Goal: Task Accomplishment & Management: Manage account settings

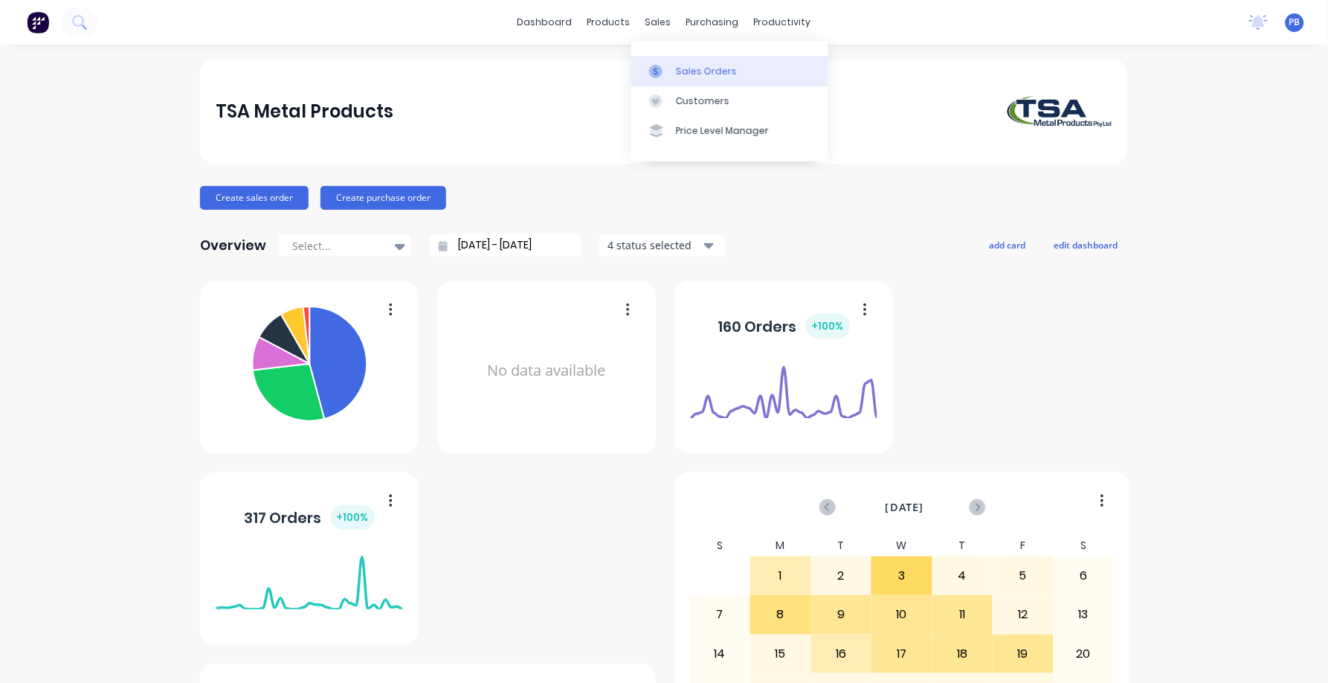
click at [698, 67] on div "Sales Orders" at bounding box center [706, 71] width 61 height 13
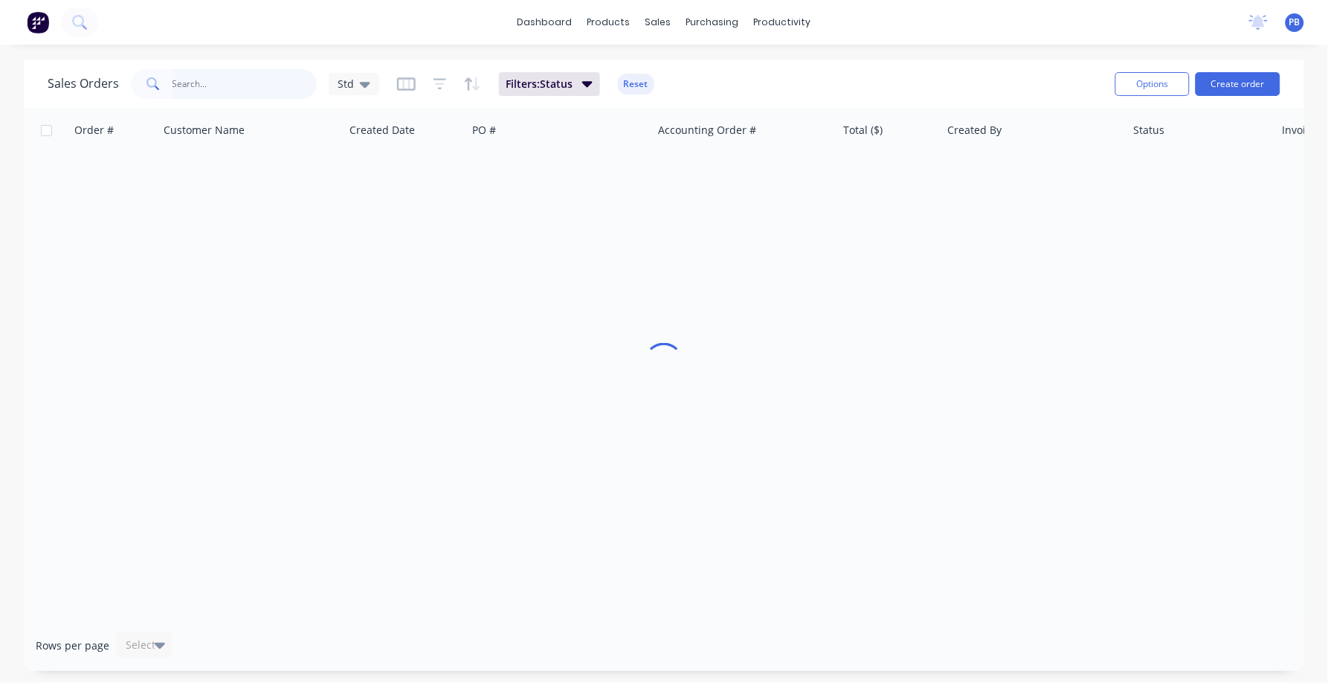
click at [190, 89] on input "text" at bounding box center [245, 84] width 145 height 30
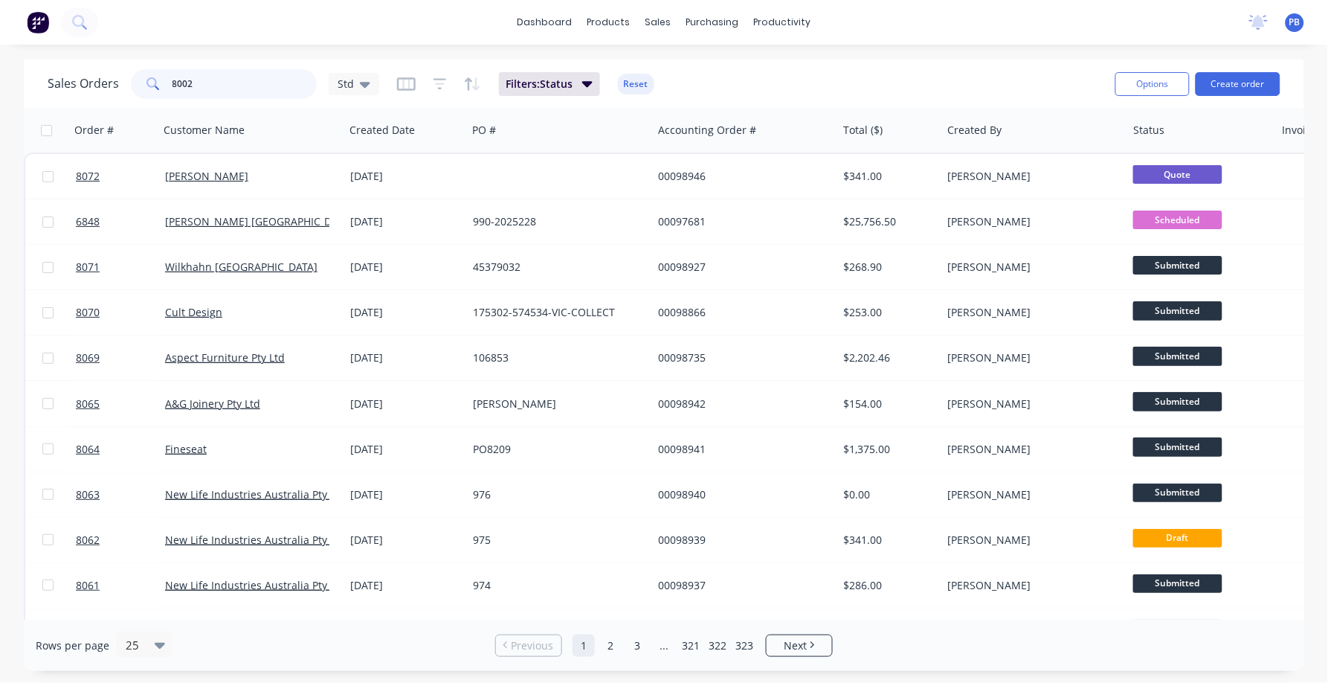
type input "8002"
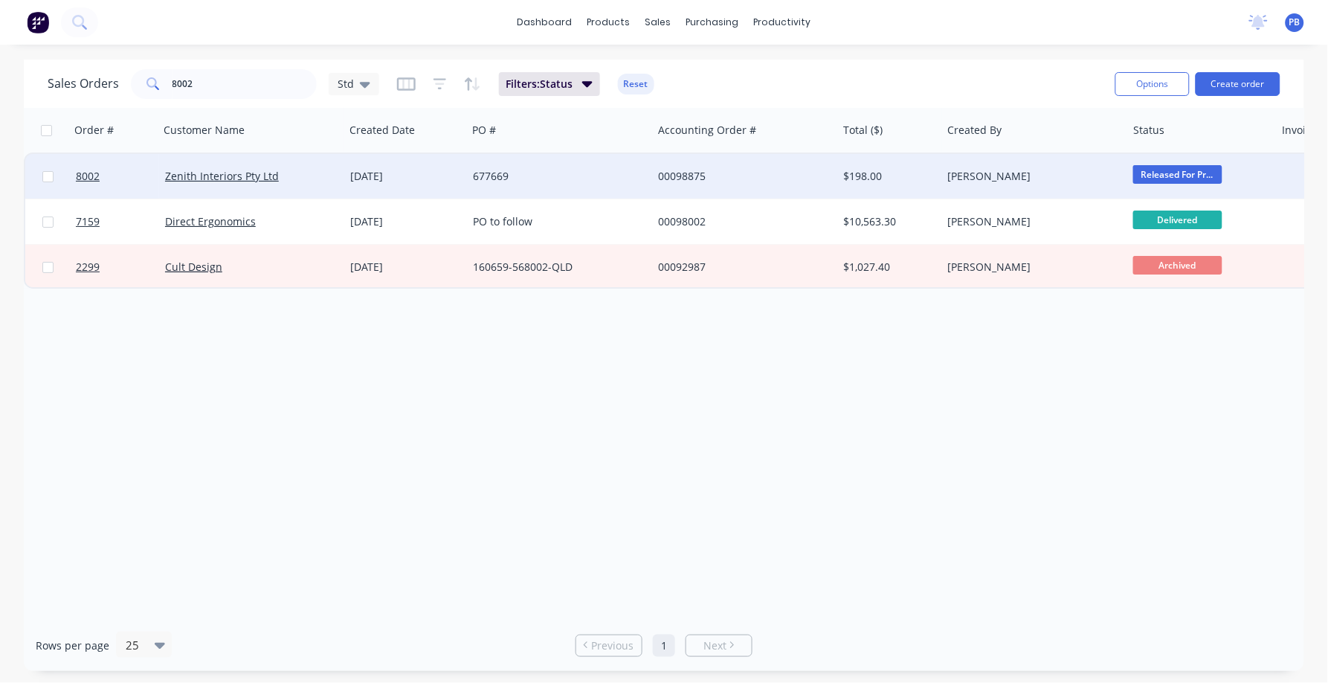
click at [690, 169] on div "00098875" at bounding box center [740, 176] width 165 height 15
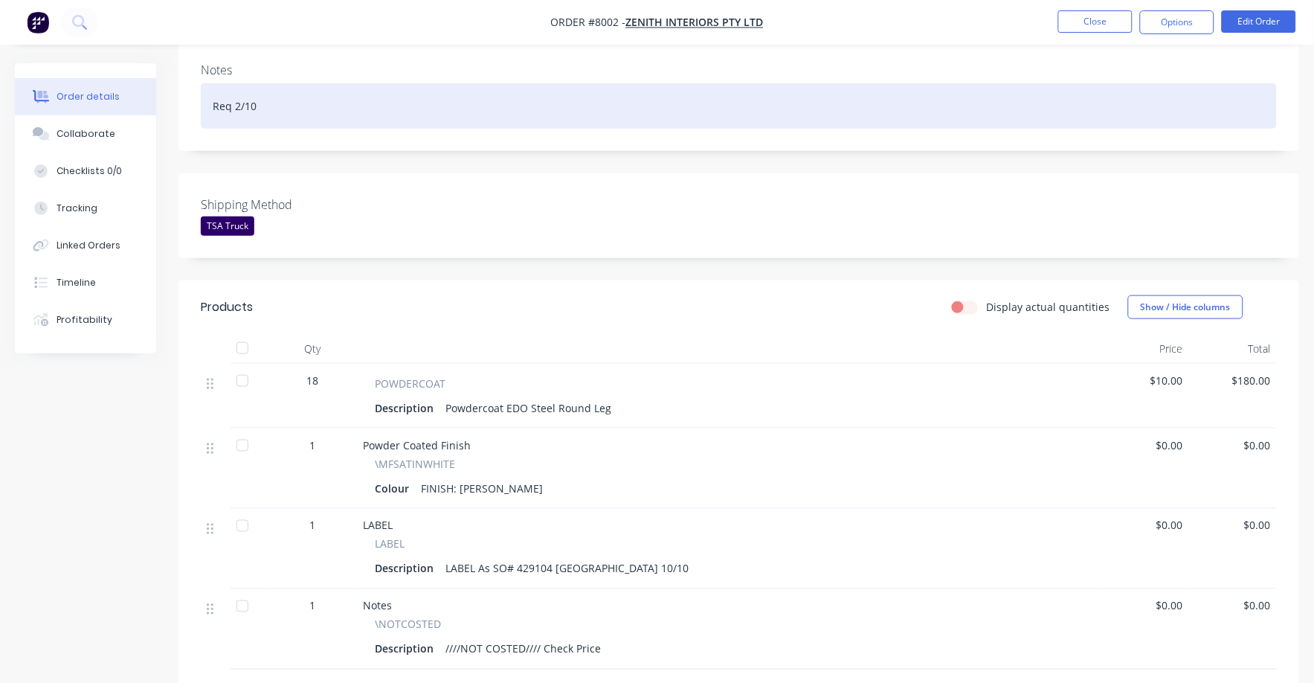
scroll to position [279, 0]
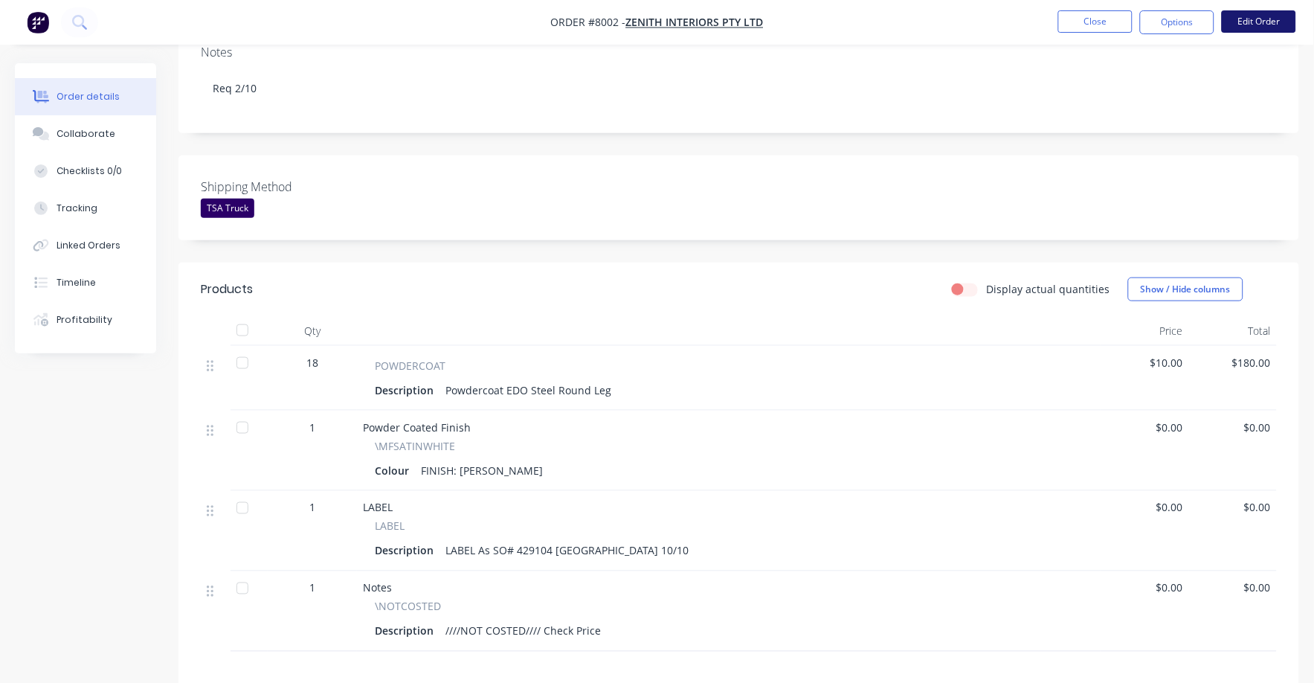
click at [1253, 28] on button "Edit Order" at bounding box center [1259, 21] width 74 height 22
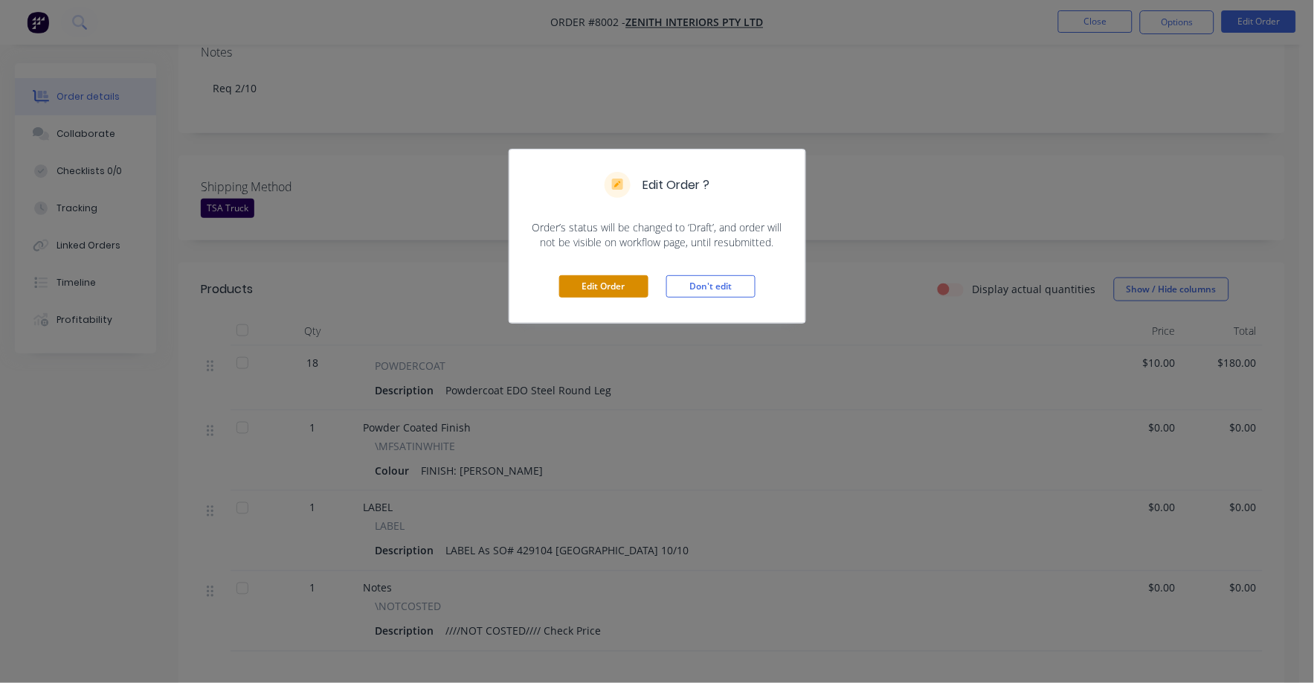
click at [614, 289] on button "Edit Order" at bounding box center [603, 286] width 89 height 22
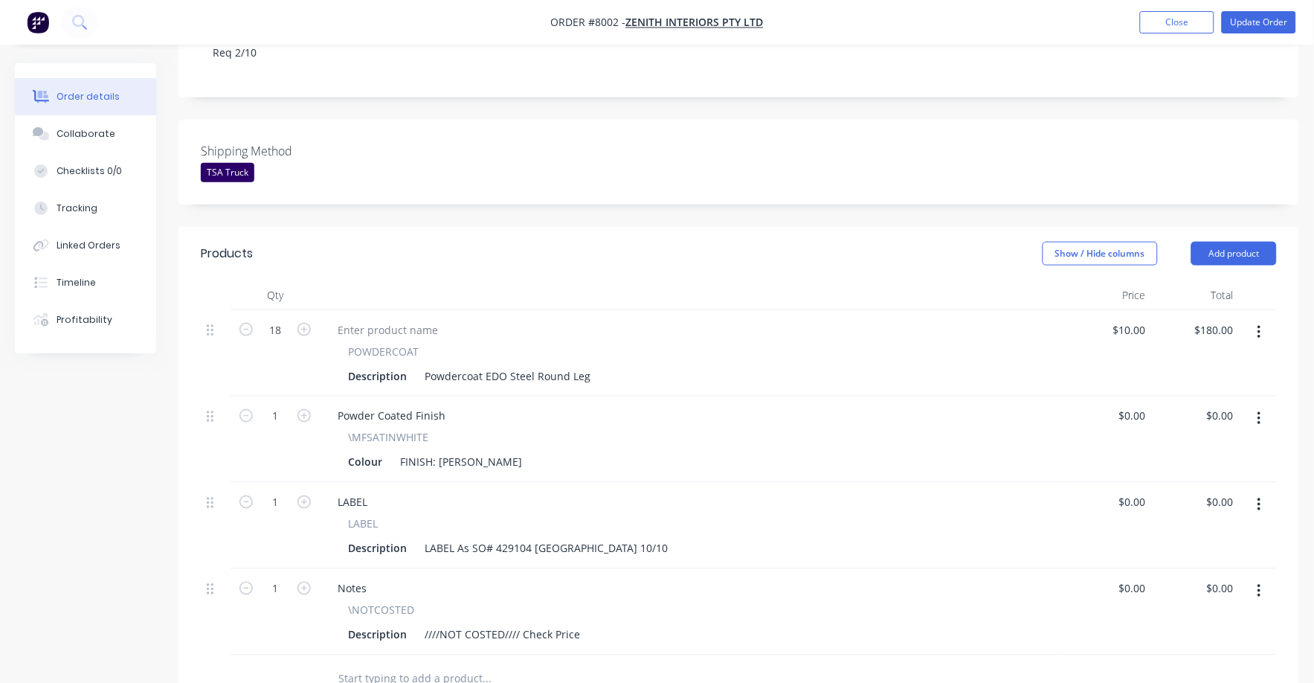
scroll to position [371, 0]
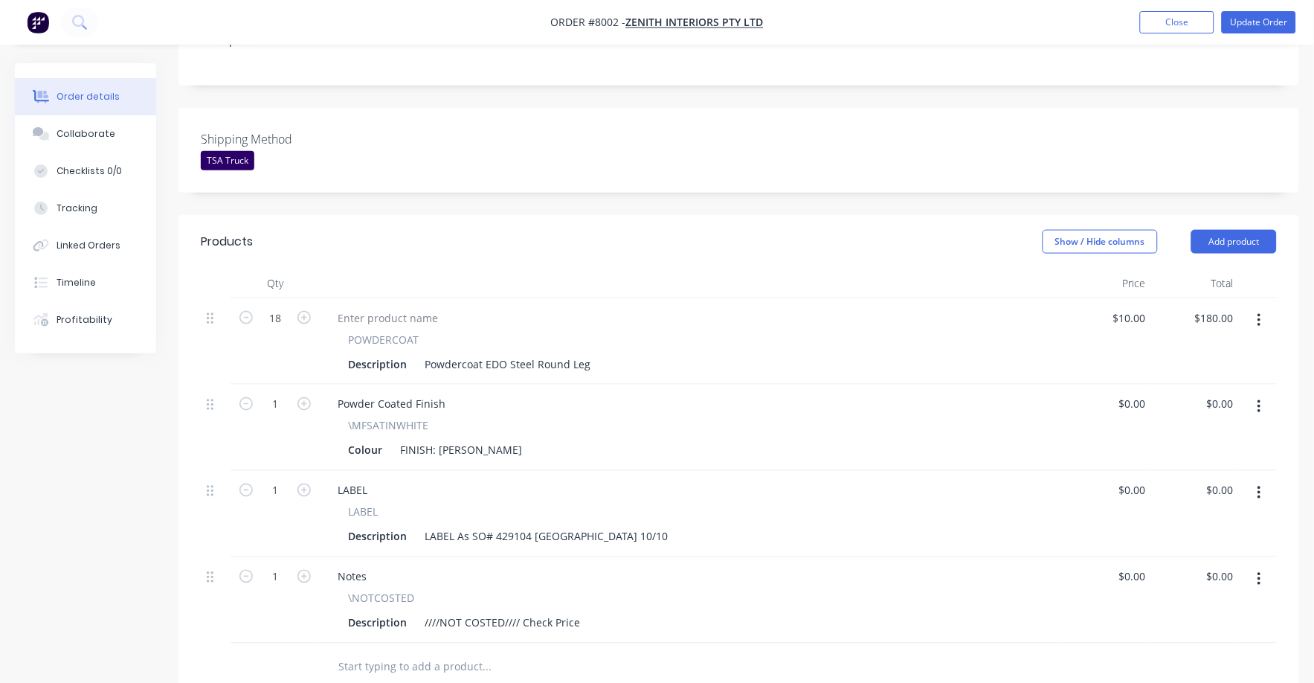
click at [1268, 566] on button "button" at bounding box center [1259, 579] width 35 height 27
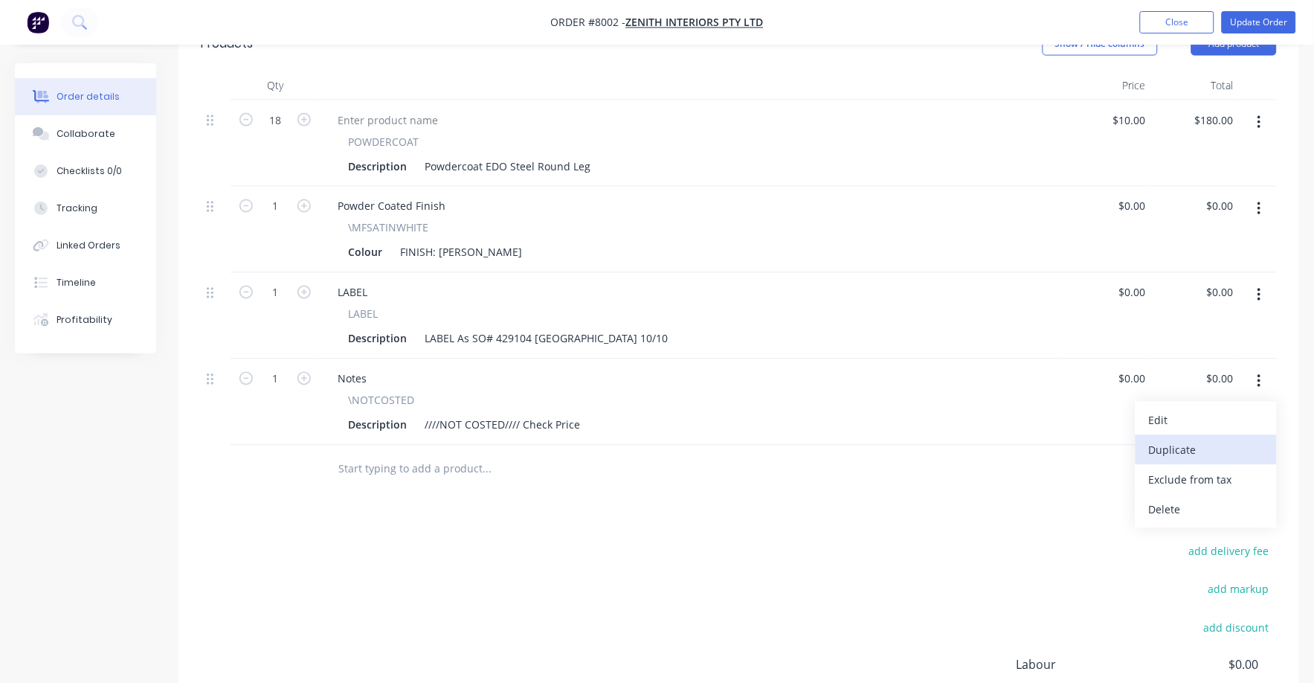
scroll to position [651, 0]
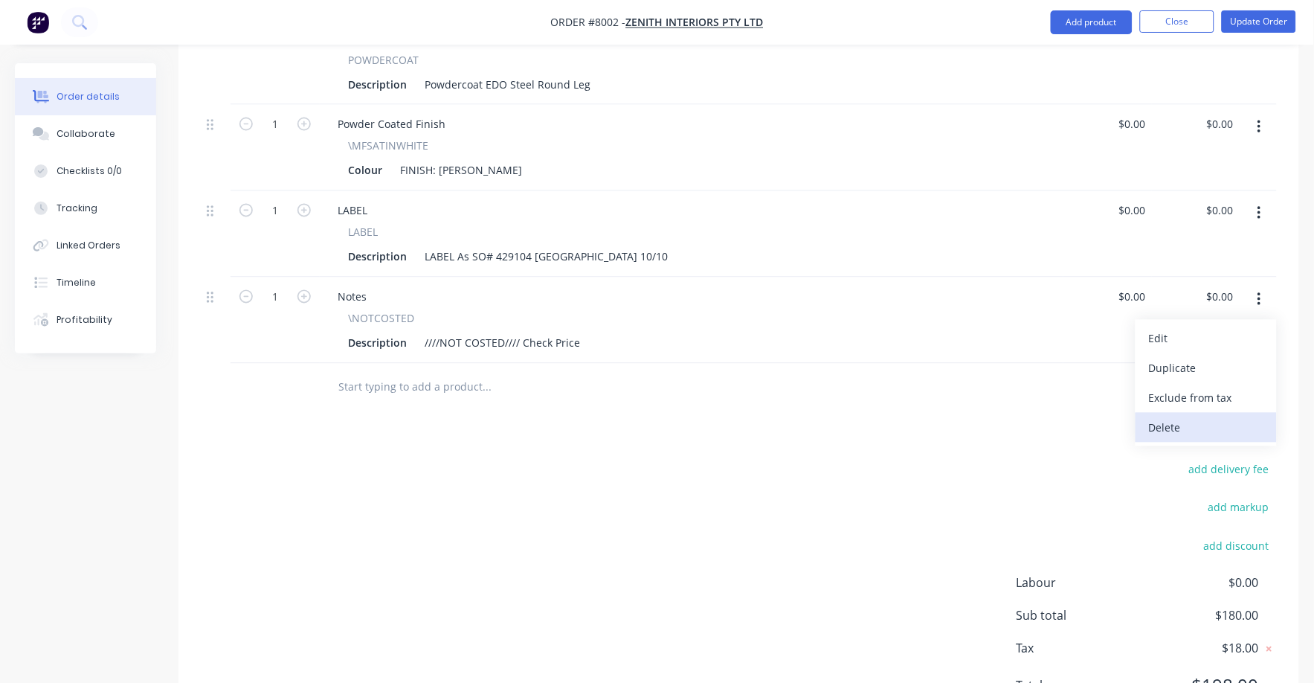
click at [1169, 417] on div "Delete" at bounding box center [1206, 428] width 115 height 22
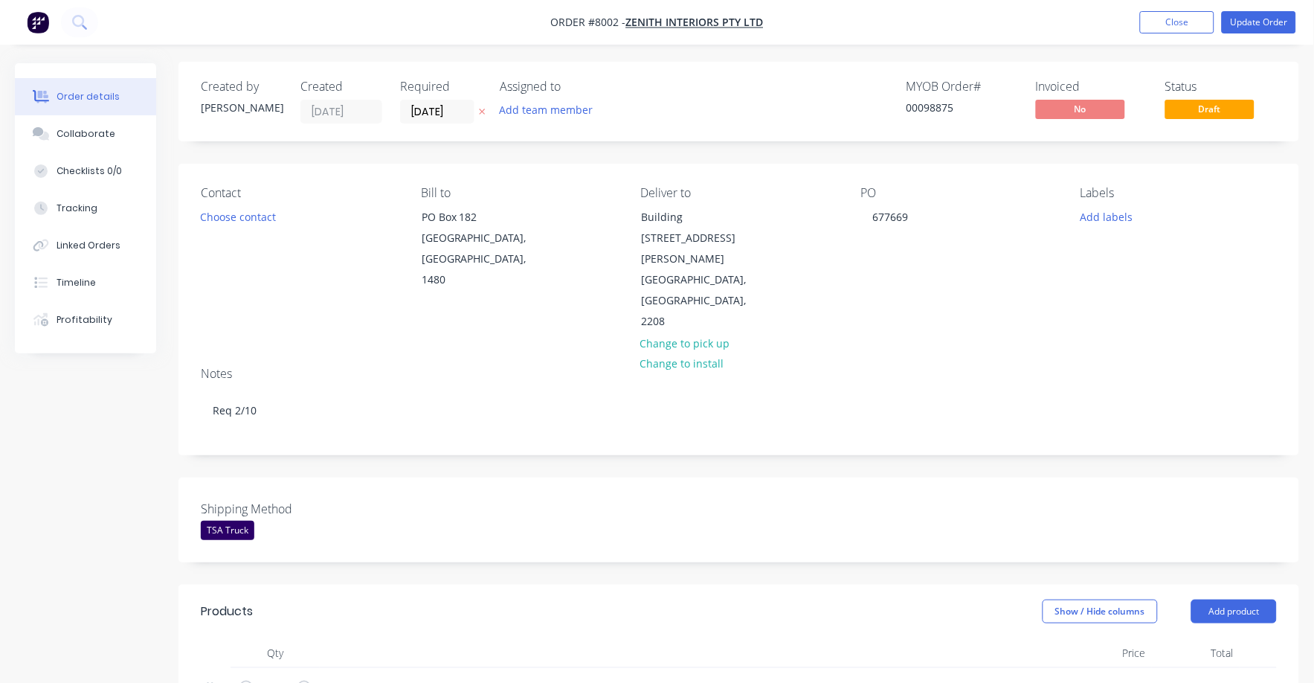
scroll to position [0, 0]
click at [1248, 23] on button "Update Order" at bounding box center [1259, 22] width 74 height 22
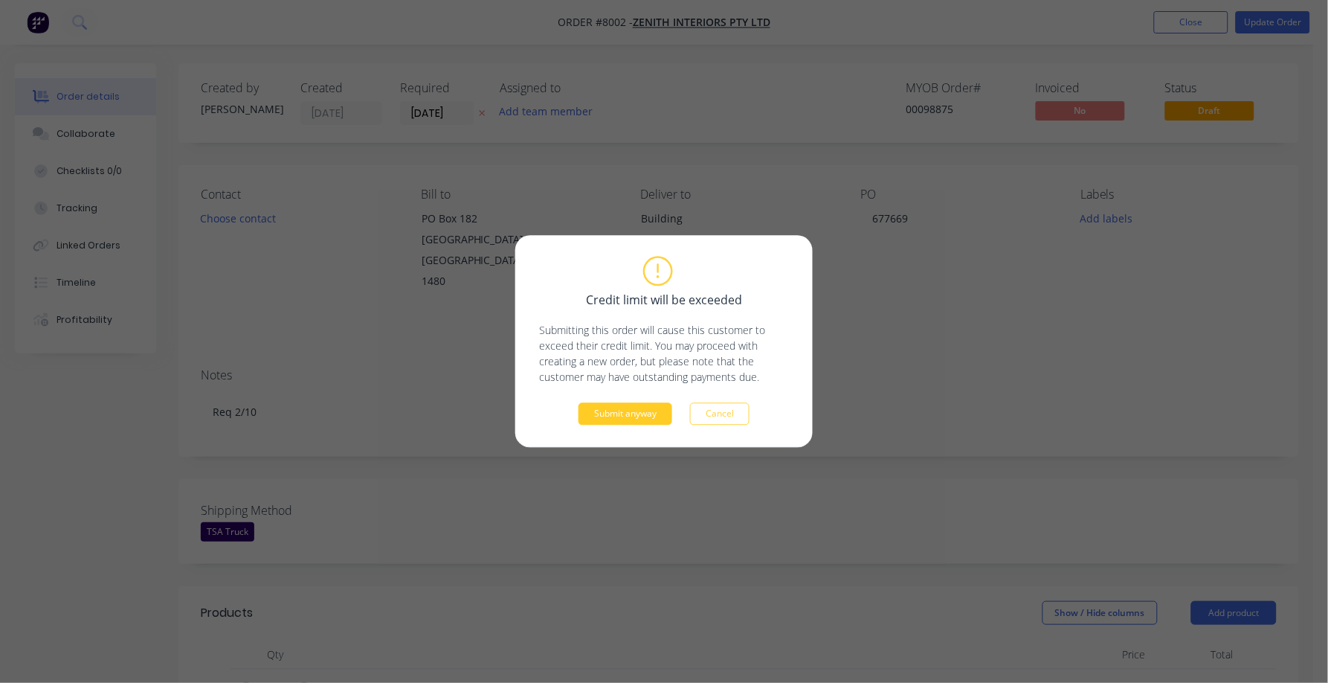
click at [621, 405] on button "Submit anyway" at bounding box center [626, 414] width 94 height 22
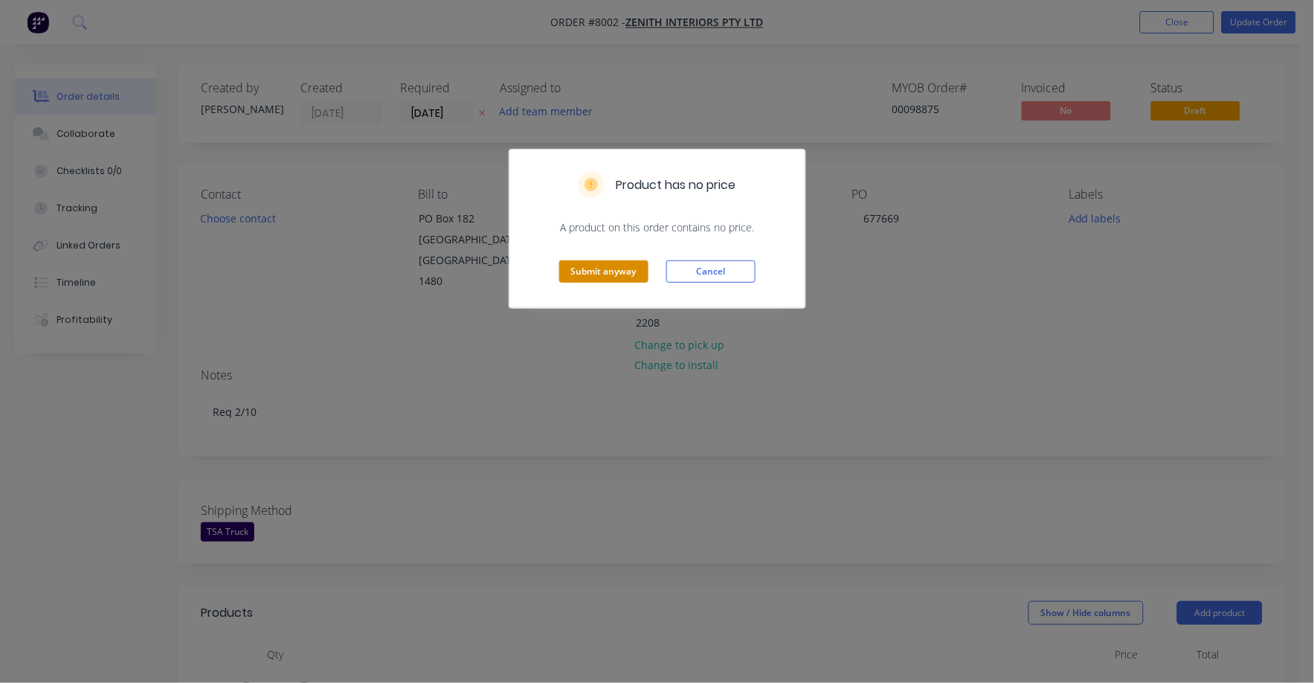
click at [619, 274] on button "Submit anyway" at bounding box center [603, 271] width 89 height 22
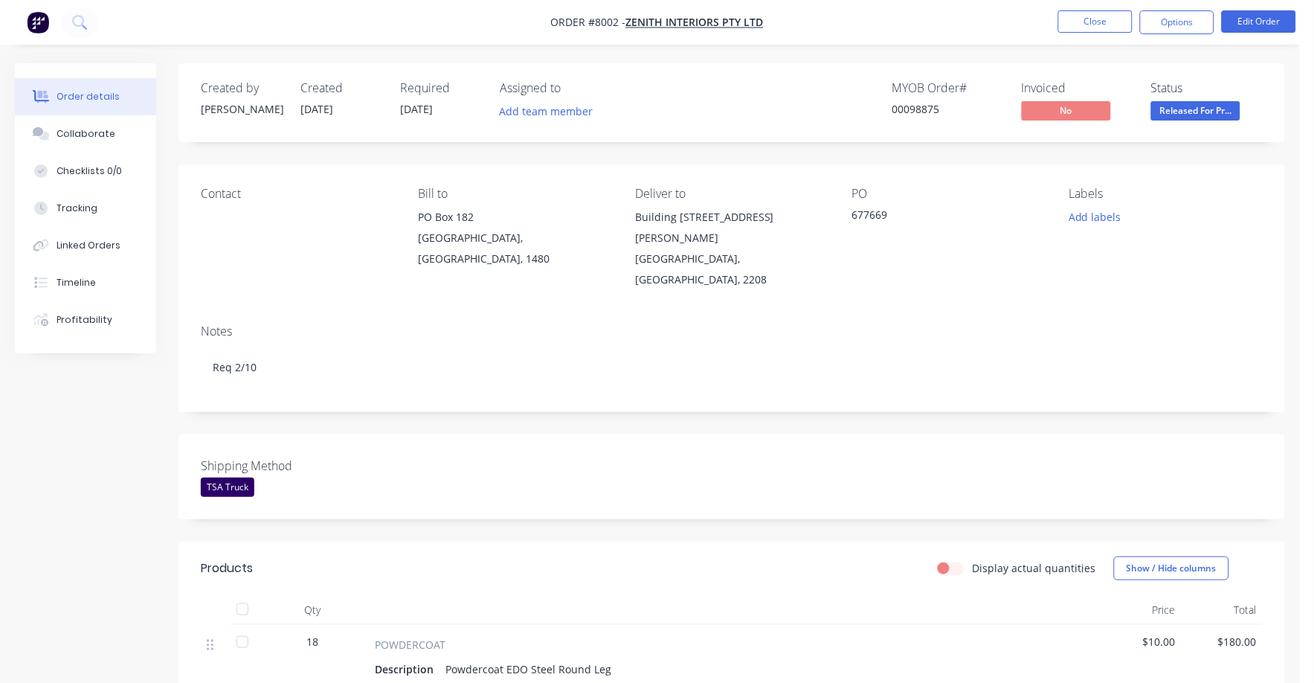
click at [1191, 116] on span "Released For Pr..." at bounding box center [1195, 110] width 89 height 19
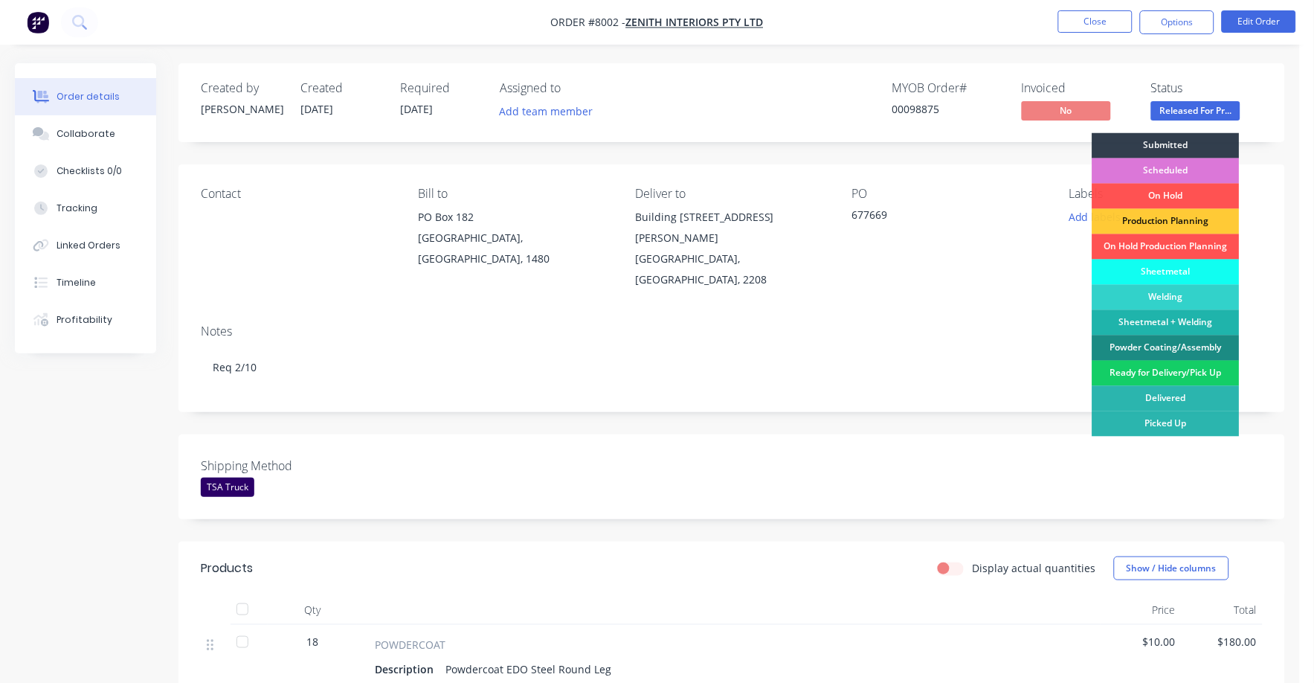
click at [1177, 375] on div "Ready for Delivery/Pick Up" at bounding box center [1166, 373] width 147 height 25
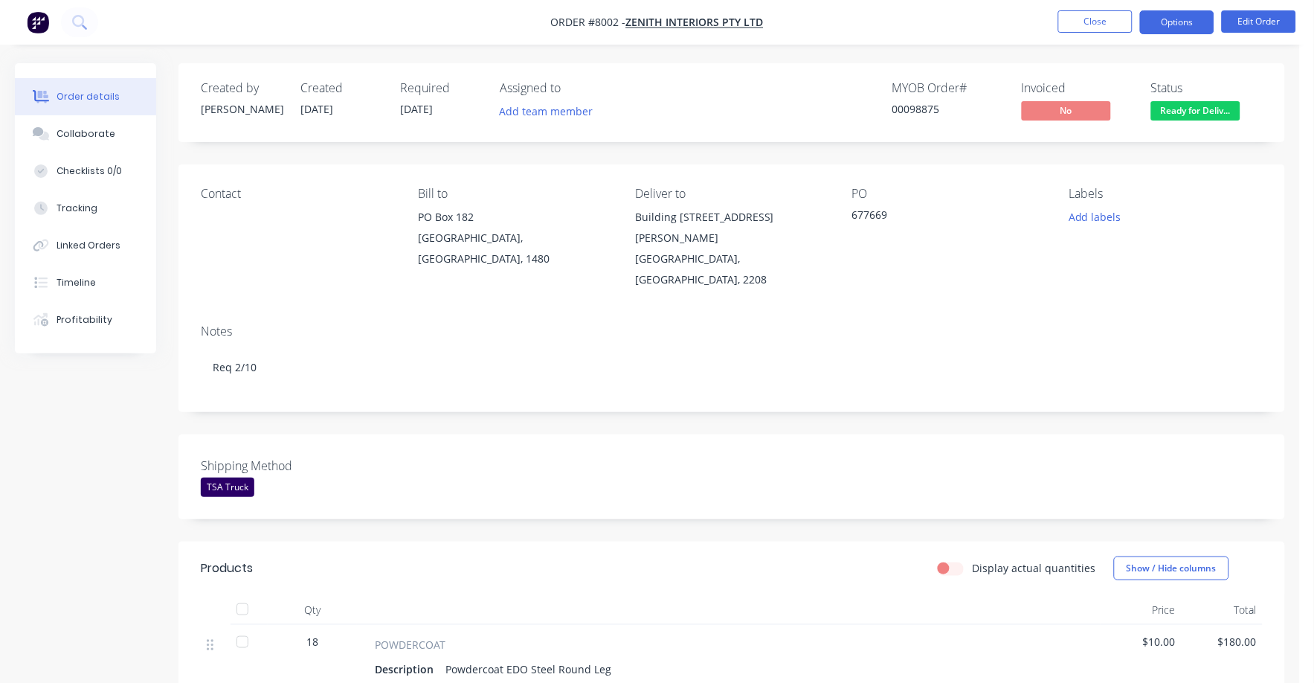
click at [1171, 24] on button "Options" at bounding box center [1177, 22] width 74 height 24
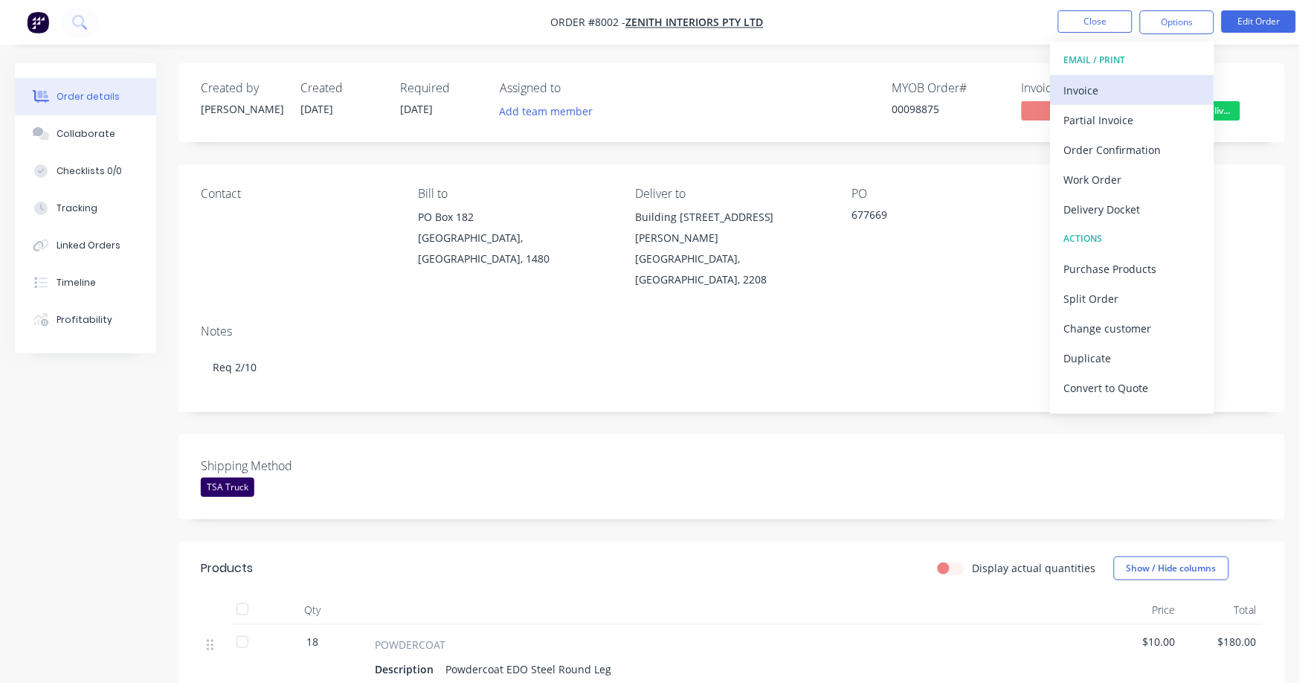
click at [1096, 89] on div "Invoice" at bounding box center [1132, 91] width 137 height 22
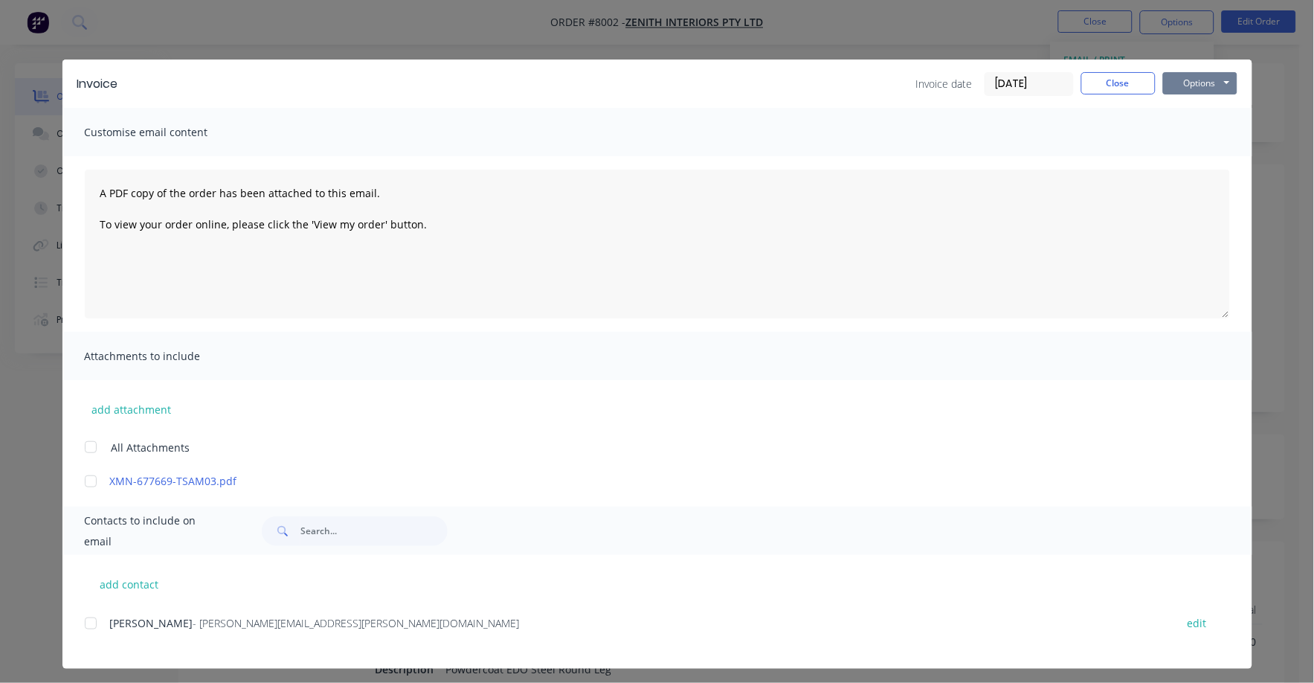
click at [1189, 83] on button "Options" at bounding box center [1200, 83] width 74 height 22
click at [1189, 138] on button "Print" at bounding box center [1210, 134] width 95 height 25
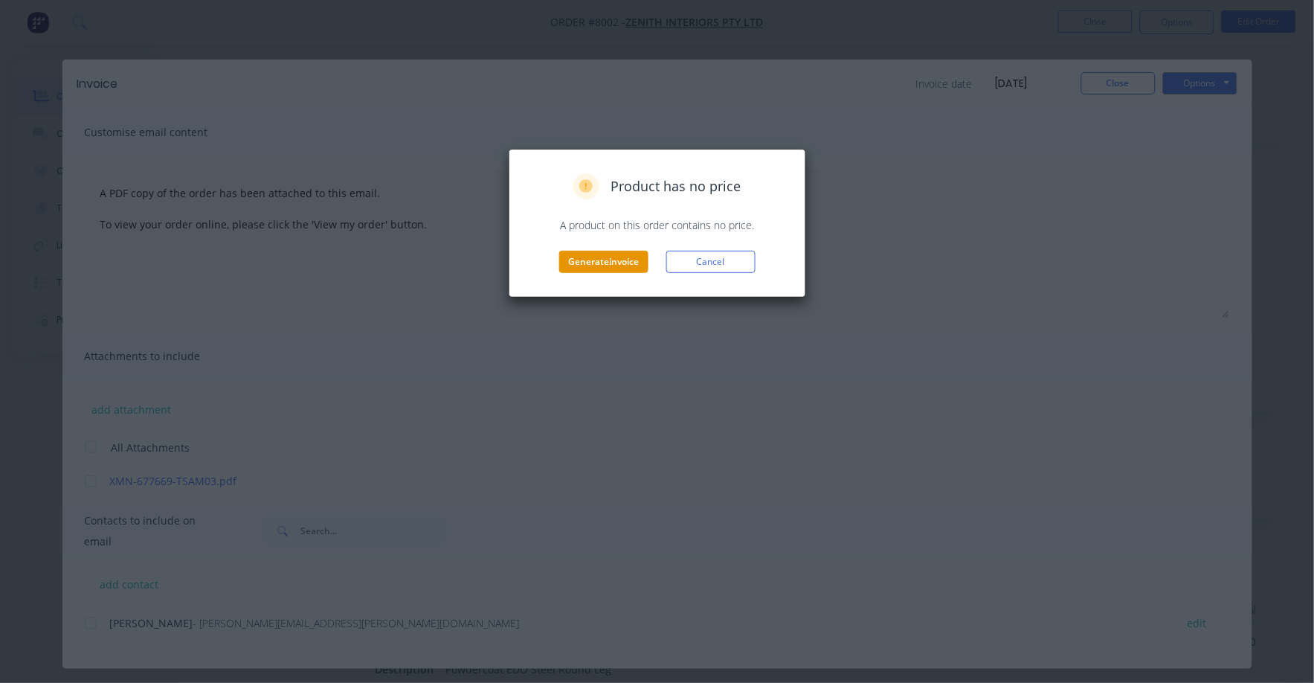
click at [613, 263] on button "Generate invoice" at bounding box center [603, 262] width 89 height 22
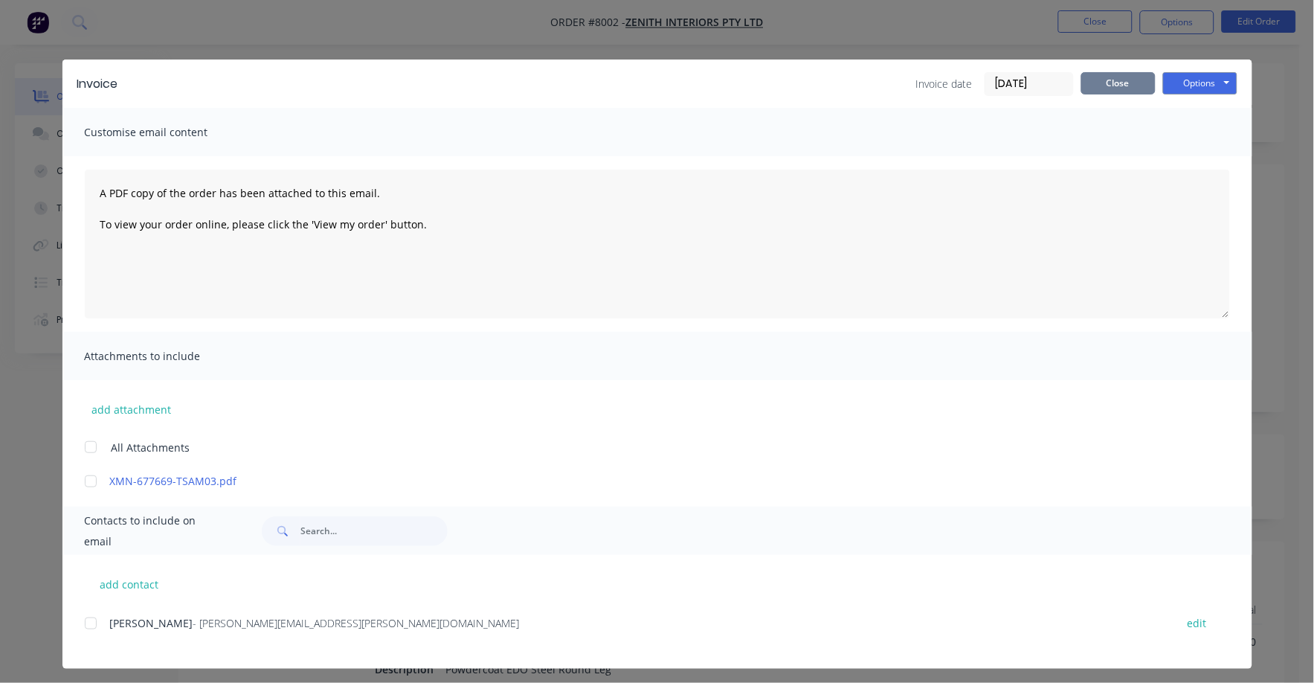
click at [1095, 86] on button "Close" at bounding box center [1119, 83] width 74 height 22
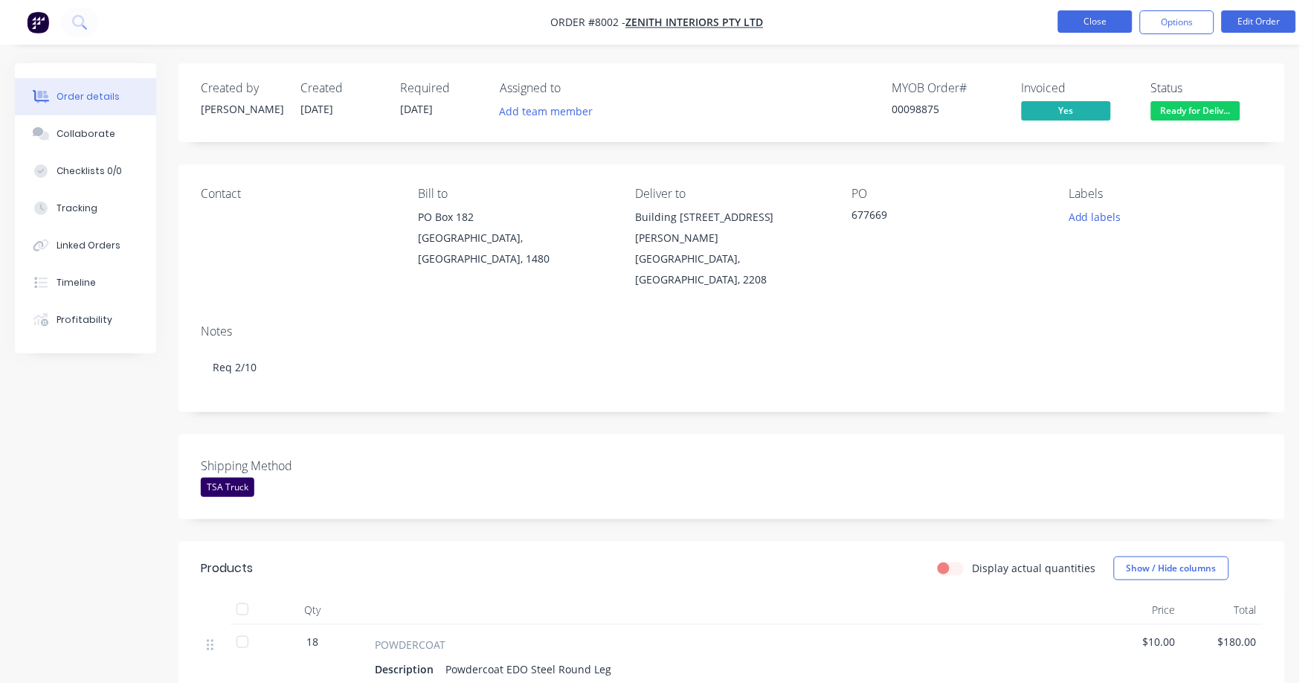
click at [1110, 19] on button "Close" at bounding box center [1095, 21] width 74 height 22
